Goal: Use online tool/utility: Utilize a website feature to perform a specific function

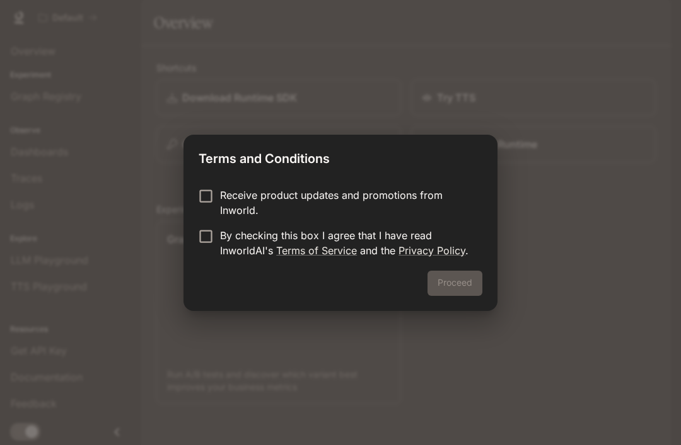
click at [472, 289] on div "Proceed" at bounding box center [340, 291] width 314 height 40
click at [467, 277] on div "Proceed" at bounding box center [340, 291] width 314 height 40
click at [466, 277] on div "Proceed" at bounding box center [340, 291] width 314 height 40
click at [461, 282] on button "Proceed" at bounding box center [454, 283] width 55 height 25
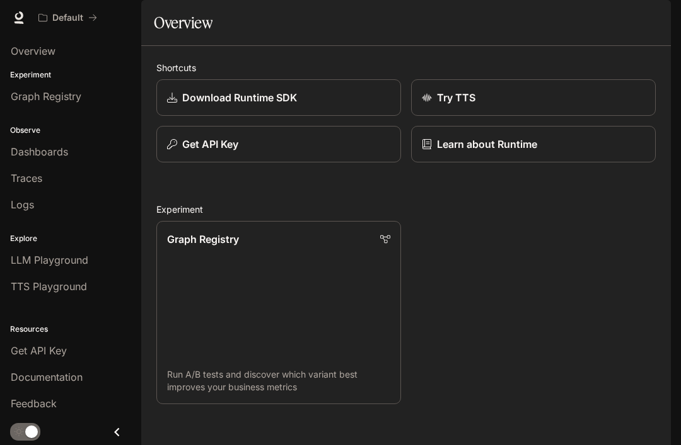
click at [556, 116] on link "Try TTS" at bounding box center [533, 97] width 244 height 37
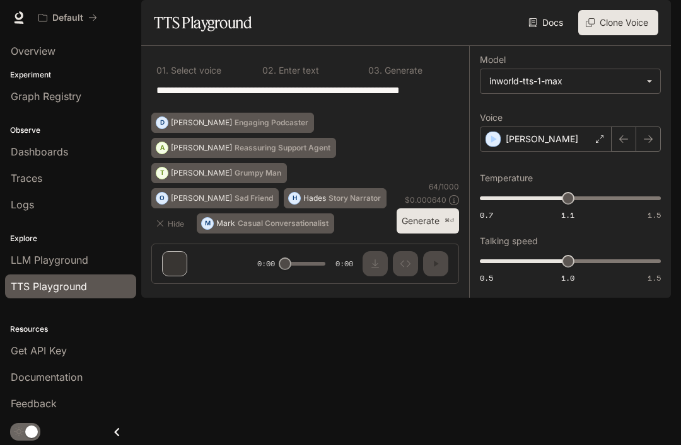
click at [509, 146] on p "[PERSON_NAME]" at bounding box center [541, 139] width 72 height 13
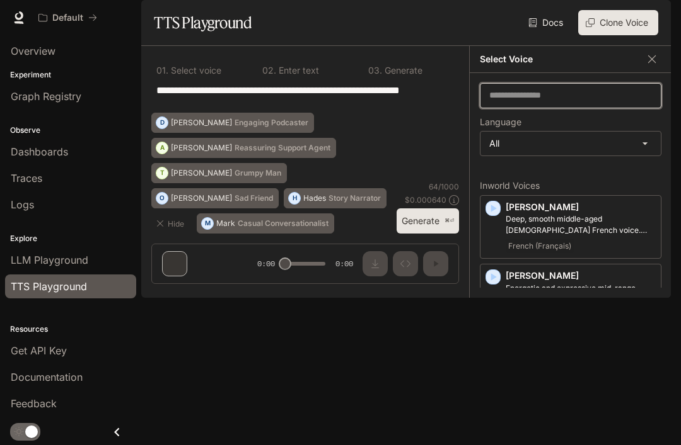
click at [536, 102] on input "text" at bounding box center [570, 95] width 180 height 13
click at [549, 102] on input "text" at bounding box center [570, 95] width 180 height 13
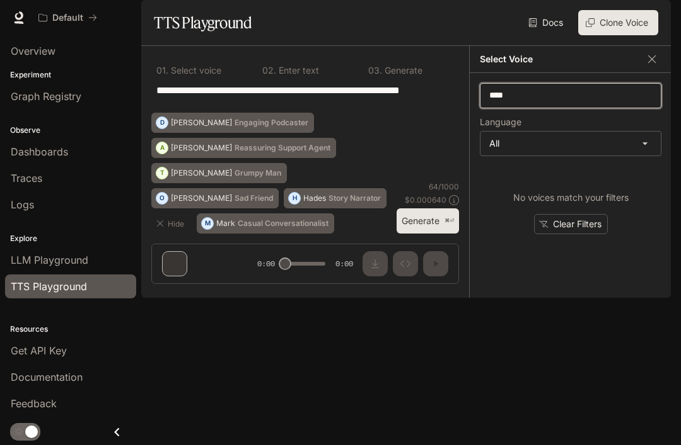
click at [578, 102] on input "****" at bounding box center [570, 95] width 180 height 13
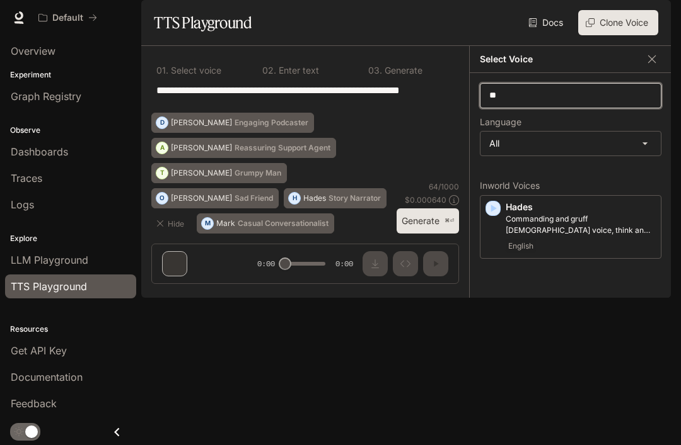
click at [551, 102] on input "**" at bounding box center [570, 95] width 180 height 13
type input "*"
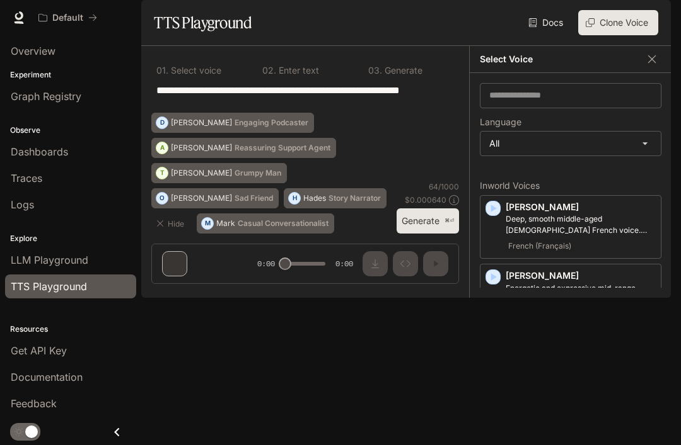
click at [556, 182] on body "**********" at bounding box center [340, 222] width 681 height 445
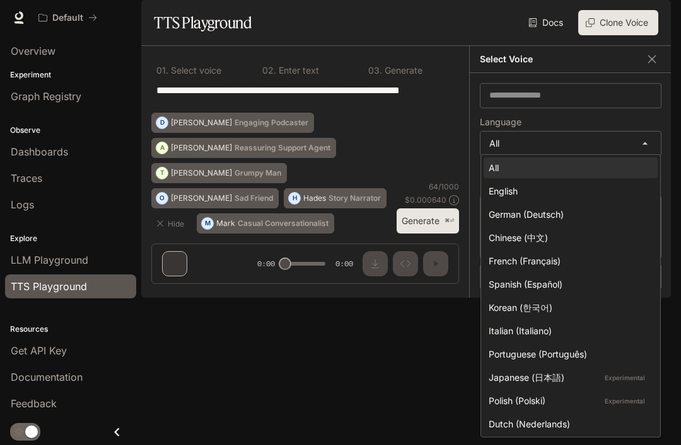
click at [560, 191] on div "English" at bounding box center [567, 191] width 159 height 13
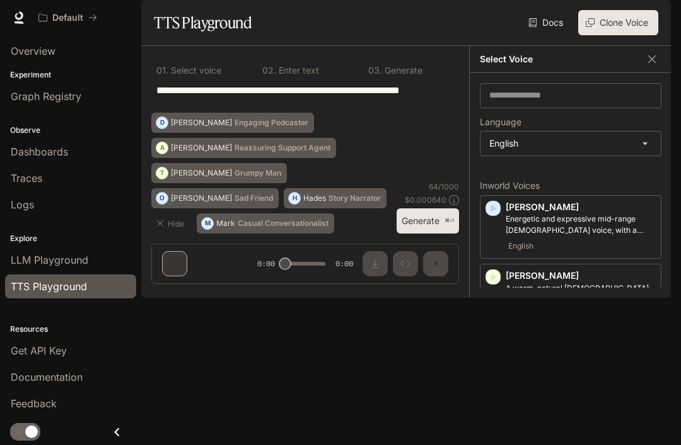
click at [567, 180] on body "**********" at bounding box center [340, 222] width 681 height 445
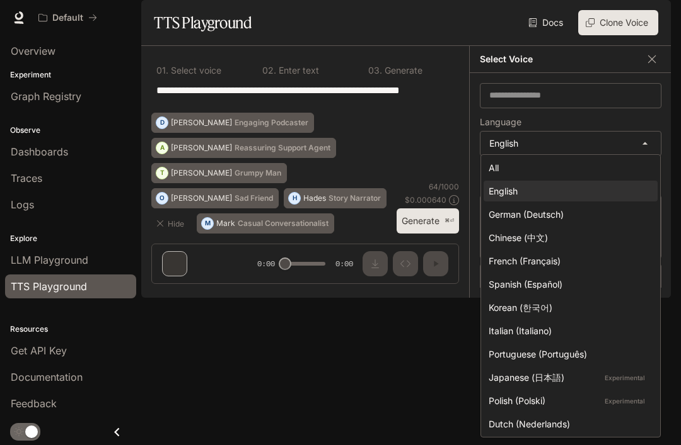
click at [563, 166] on div "All" at bounding box center [567, 167] width 159 height 13
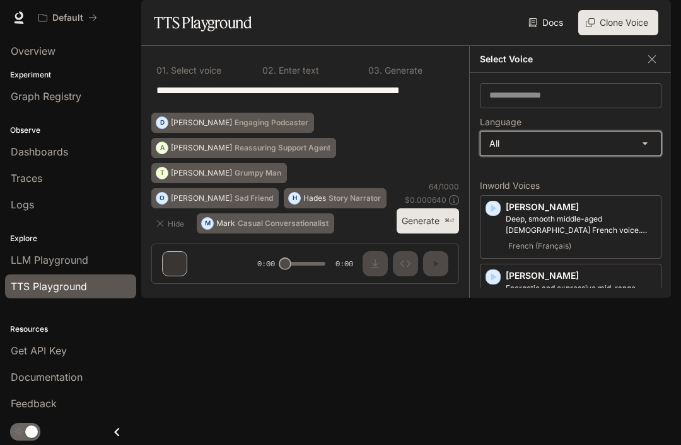
type input "**********"
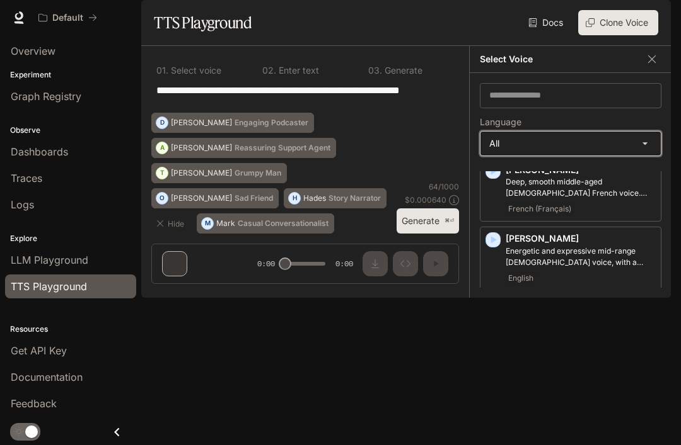
scroll to position [52, 0]
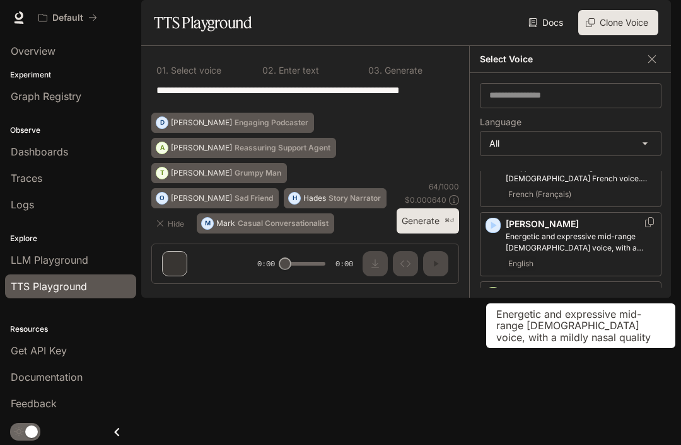
click at [489, 232] on icon "button" at bounding box center [492, 225] width 13 height 13
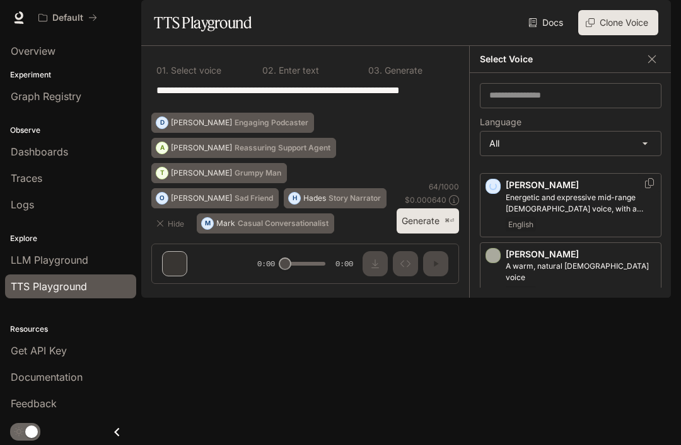
scroll to position [105, 0]
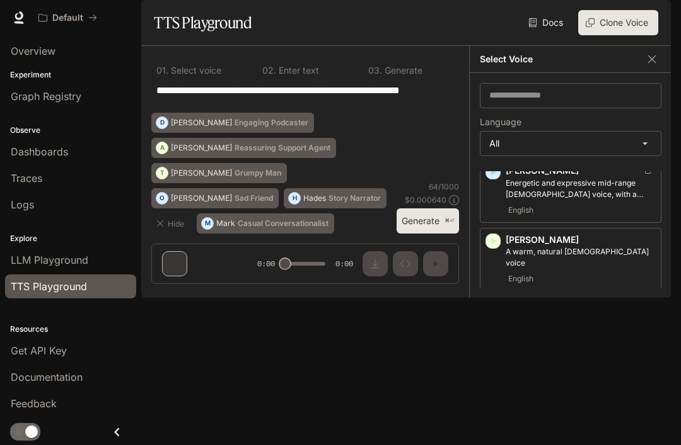
click at [498, 248] on icon "button" at bounding box center [492, 241] width 13 height 13
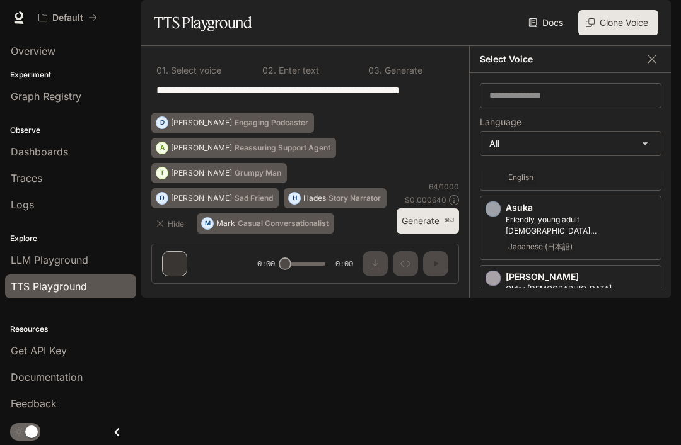
scroll to position [214, 0]
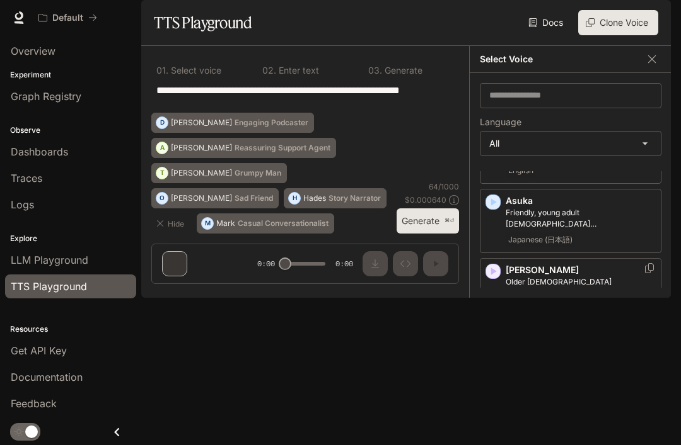
click at [495, 278] on icon "button" at bounding box center [492, 271] width 13 height 13
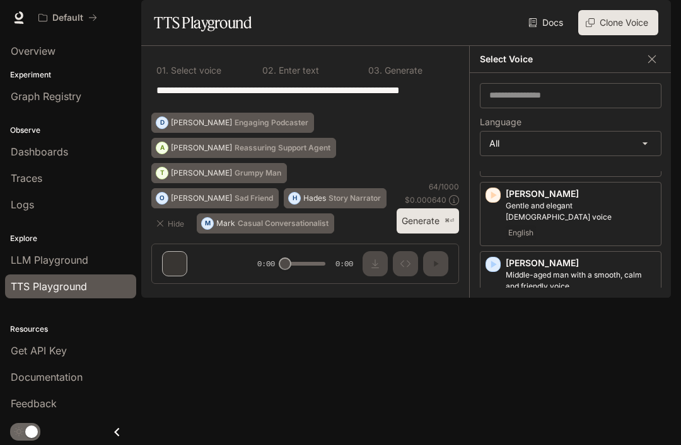
scroll to position [372, 0]
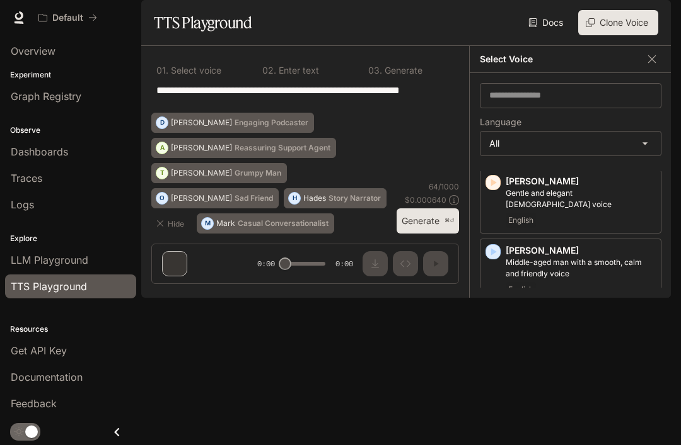
click at [492, 394] on icon "button" at bounding box center [494, 391] width 6 height 8
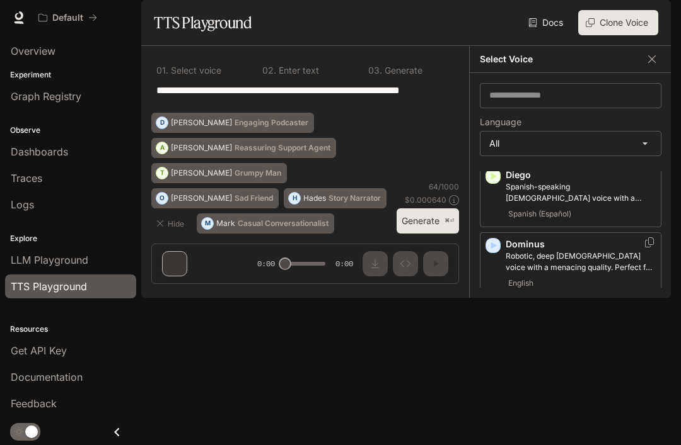
scroll to position [518, 0]
click at [493, 319] on icon "button" at bounding box center [492, 314] width 13 height 13
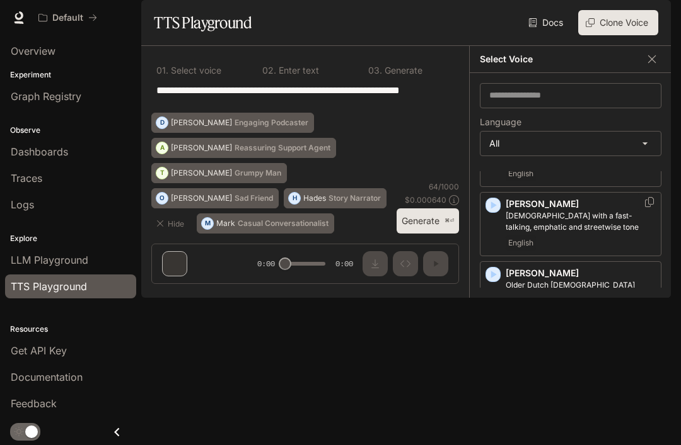
scroll to position [625, 0]
click at [495, 279] on icon "button" at bounding box center [492, 276] width 13 height 13
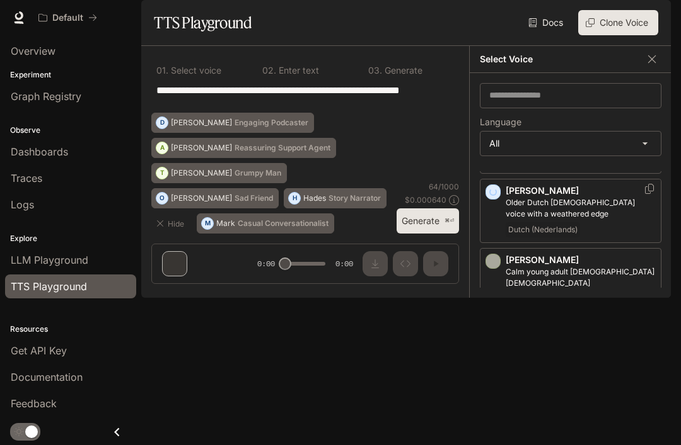
scroll to position [711, 0]
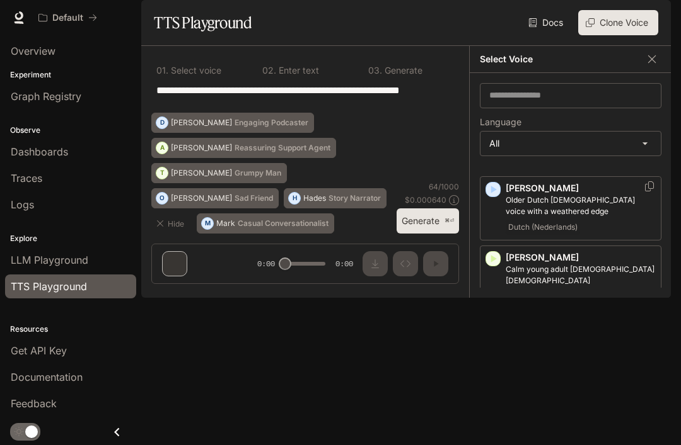
click at [495, 322] on icon "button" at bounding box center [492, 328] width 13 height 13
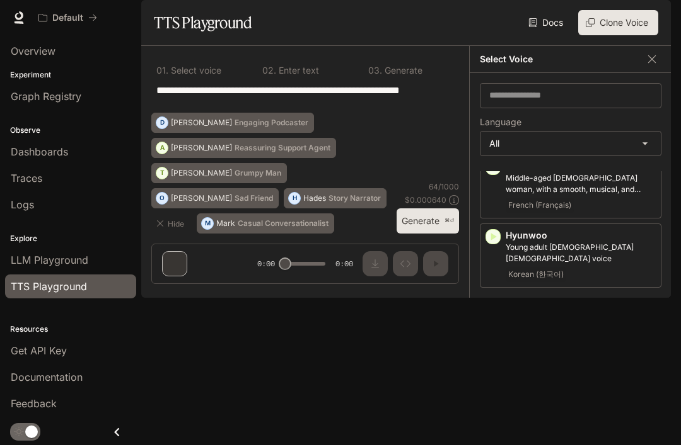
scroll to position [1062, 0]
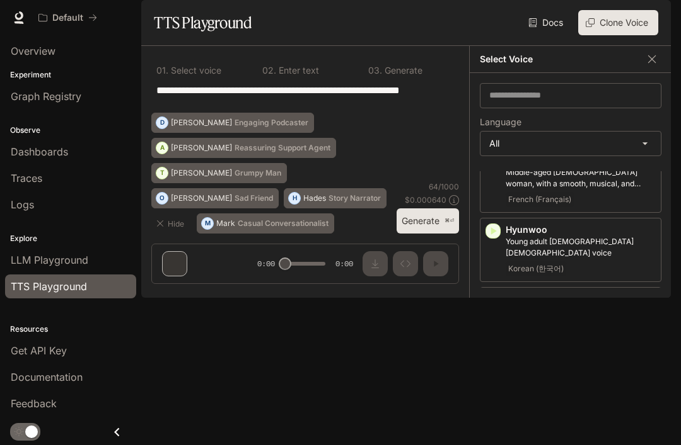
click at [491, 297] on icon "button" at bounding box center [494, 301] width 6 height 8
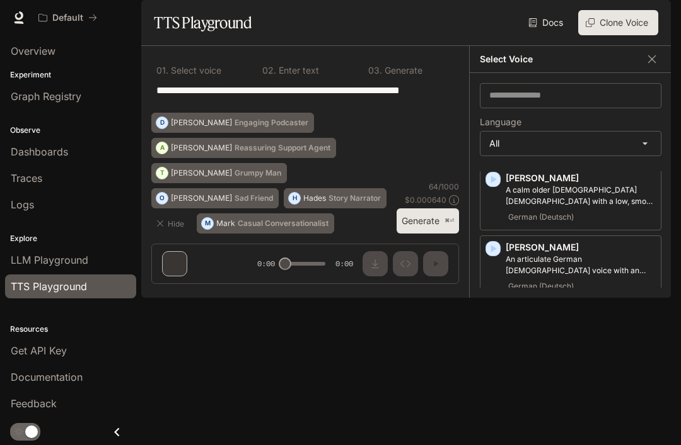
scroll to position [1269, 0]
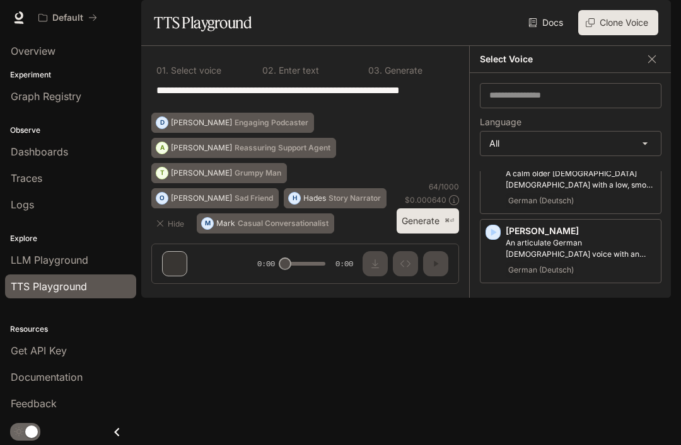
click at [494, 367] on icon "button" at bounding box center [494, 371] width 6 height 8
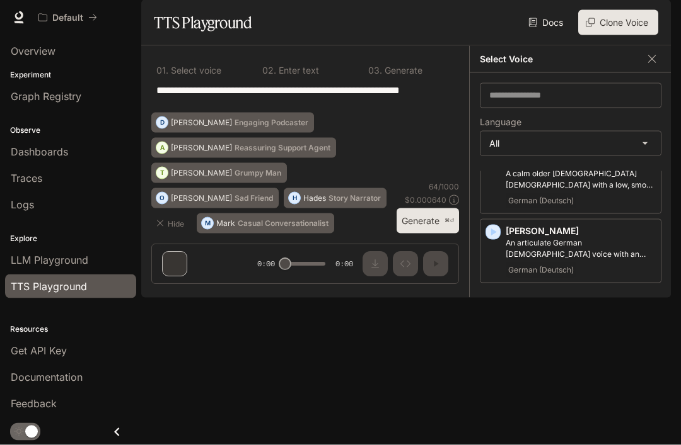
scroll to position [40, 0]
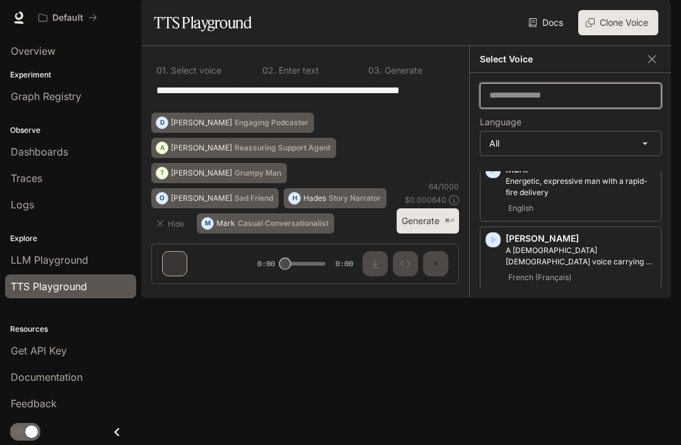
click at [609, 102] on input "text" at bounding box center [570, 95] width 180 height 13
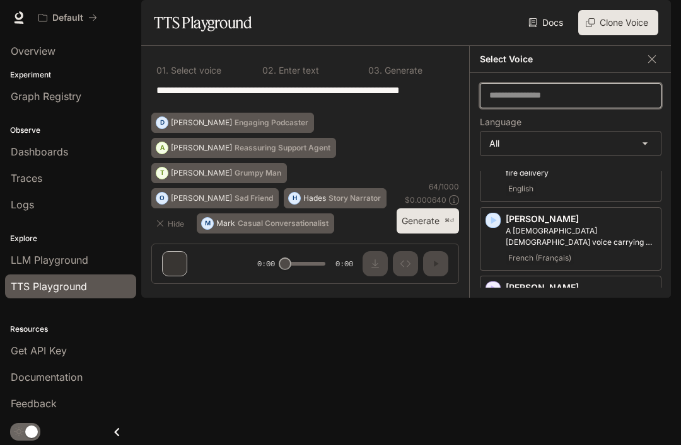
click at [609, 102] on input "text" at bounding box center [570, 95] width 180 height 13
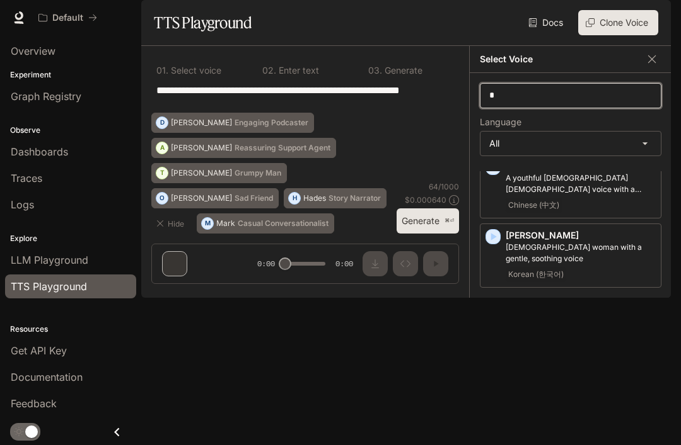
scroll to position [0, 0]
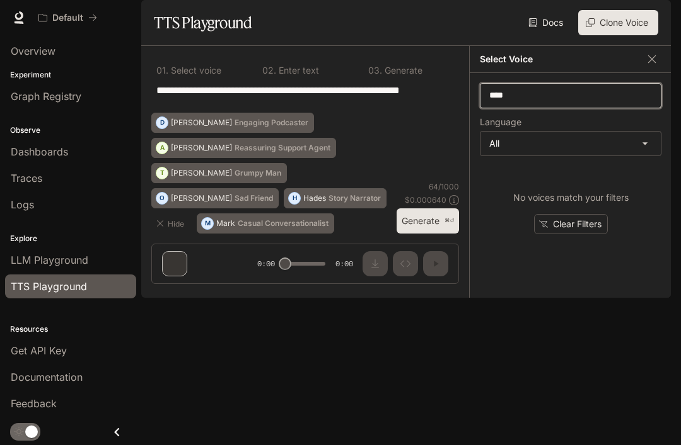
type input "****"
click at [595, 235] on button "Clear Filters" at bounding box center [571, 224] width 74 height 21
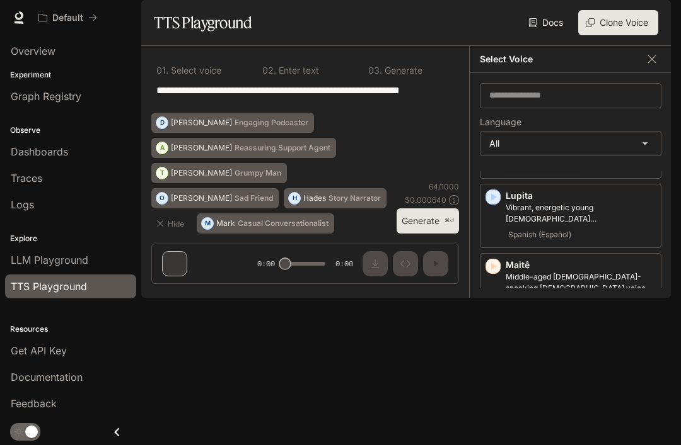
scroll to position [1584, 0]
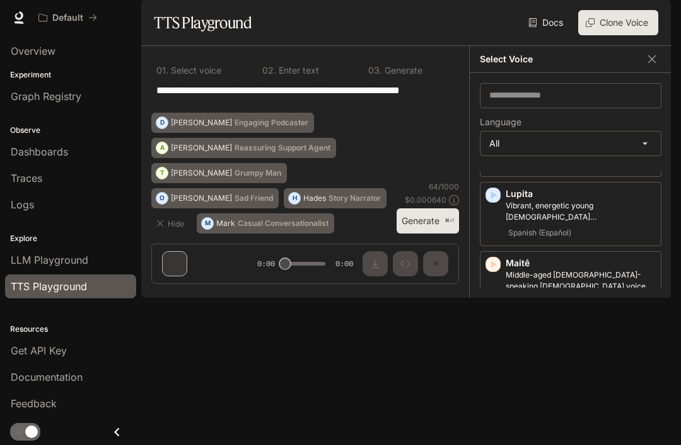
click at [493, 328] on icon "button" at bounding box center [492, 334] width 13 height 13
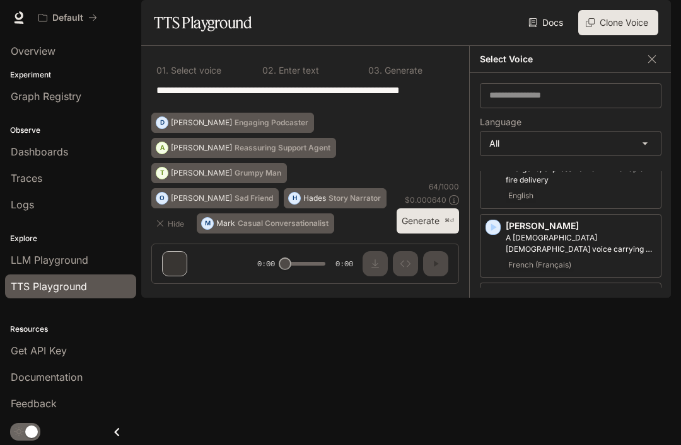
scroll to position [1764, 0]
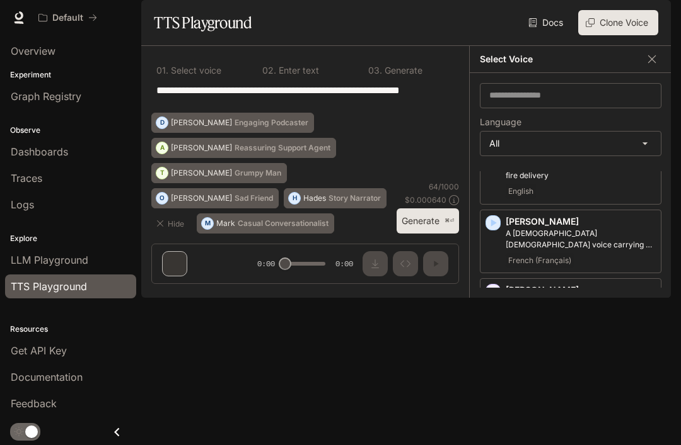
click at [498, 355] on icon "button" at bounding box center [492, 361] width 13 height 13
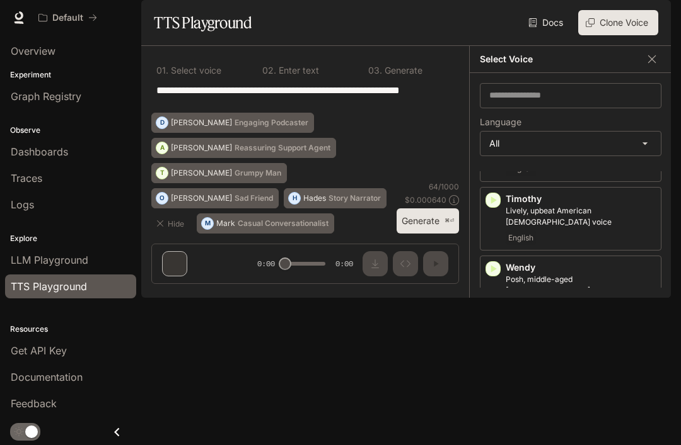
scroll to position [2687, 0]
